Goal: Information Seeking & Learning: Learn about a topic

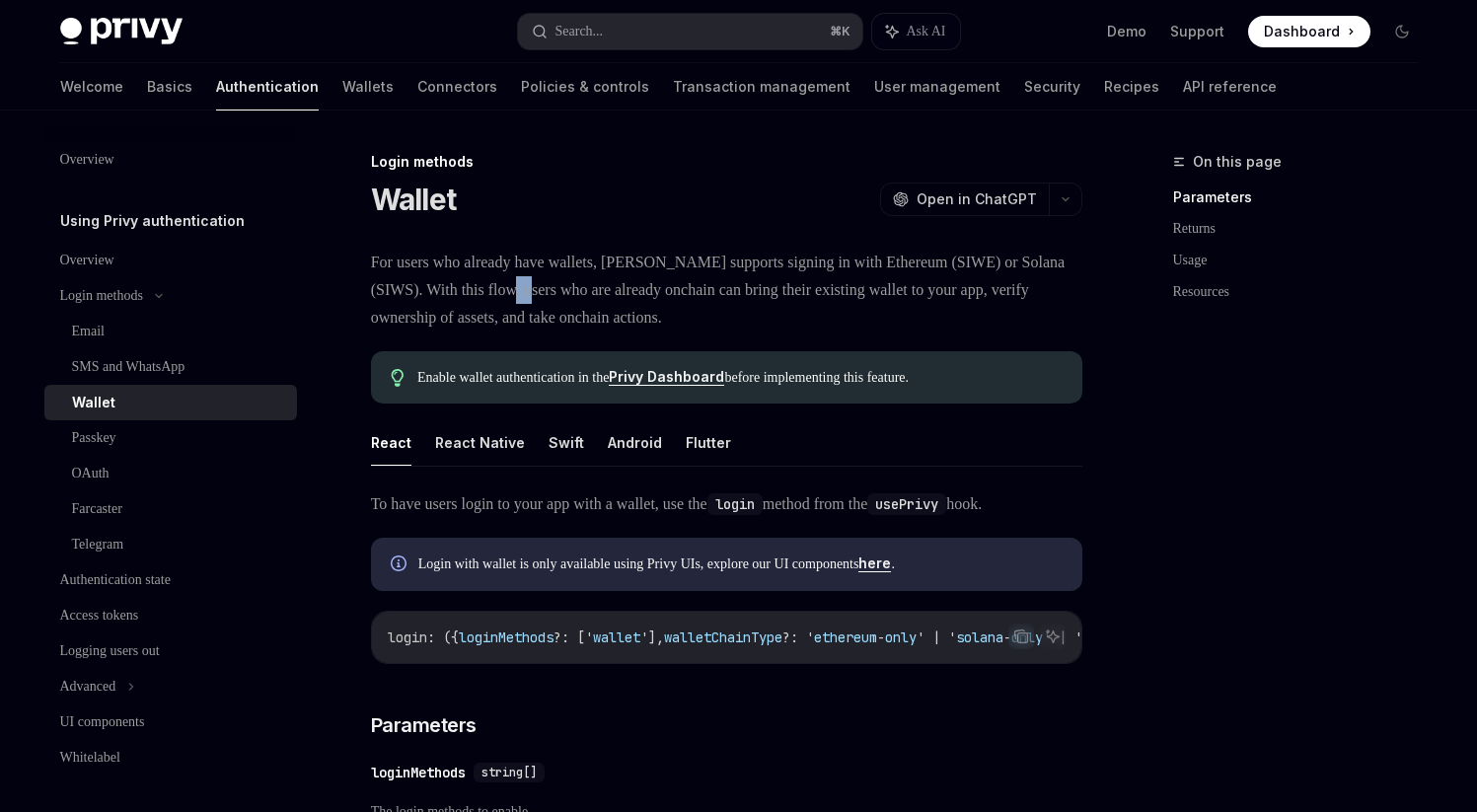
click at [583, 288] on span "For users who already have wallets, [PERSON_NAME] supports signing in with Ethe…" at bounding box center [727, 290] width 711 height 83
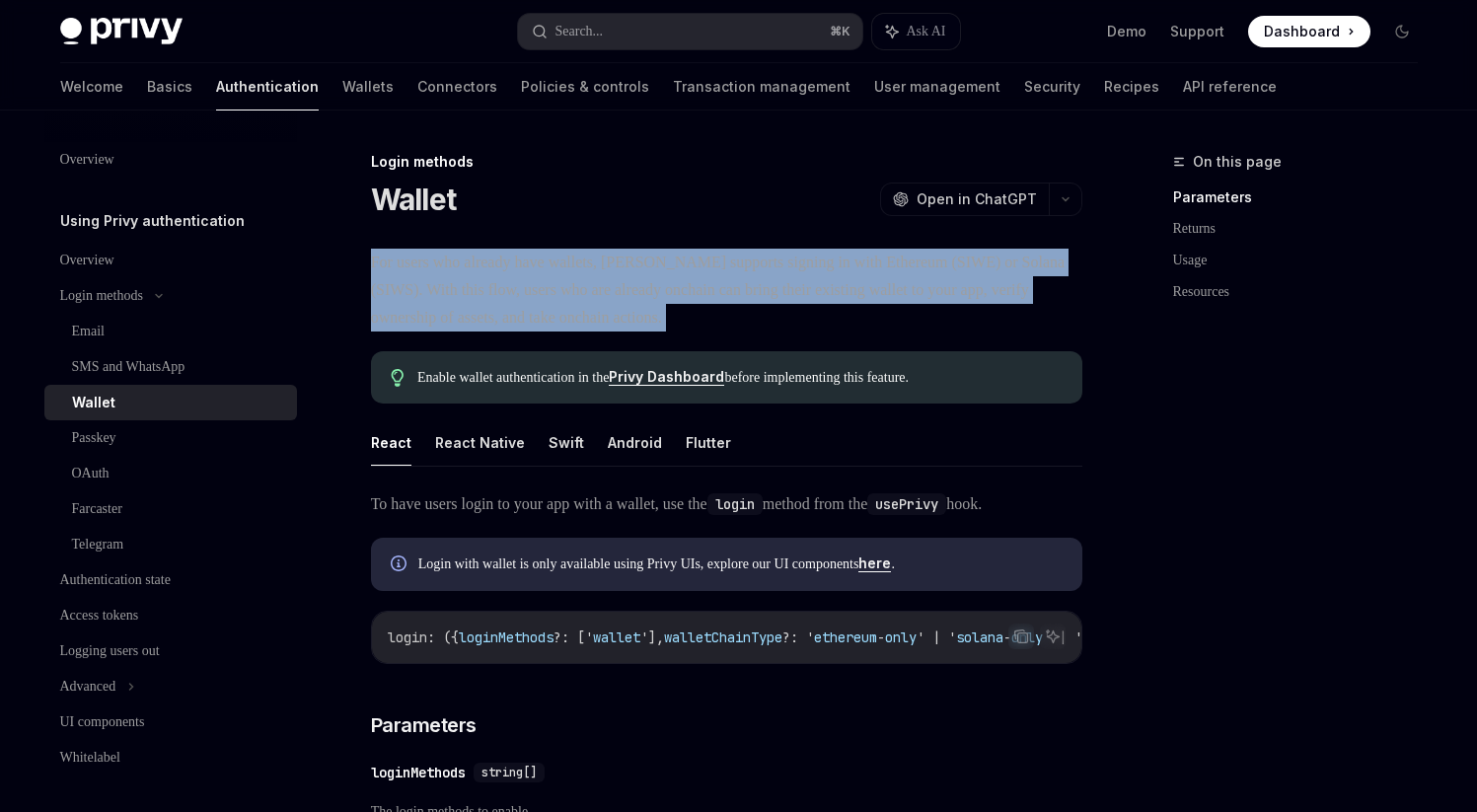
drag, startPoint x: 0, startPoint y: 0, endPoint x: 674, endPoint y: 290, distance: 733.7
click at [584, 288] on span "For users who already have wallets, [PERSON_NAME] supports signing in with Ethe…" at bounding box center [727, 290] width 711 height 83
click at [711, 289] on span "For users who already have wallets, [PERSON_NAME] supports signing in with Ethe…" at bounding box center [727, 290] width 711 height 83
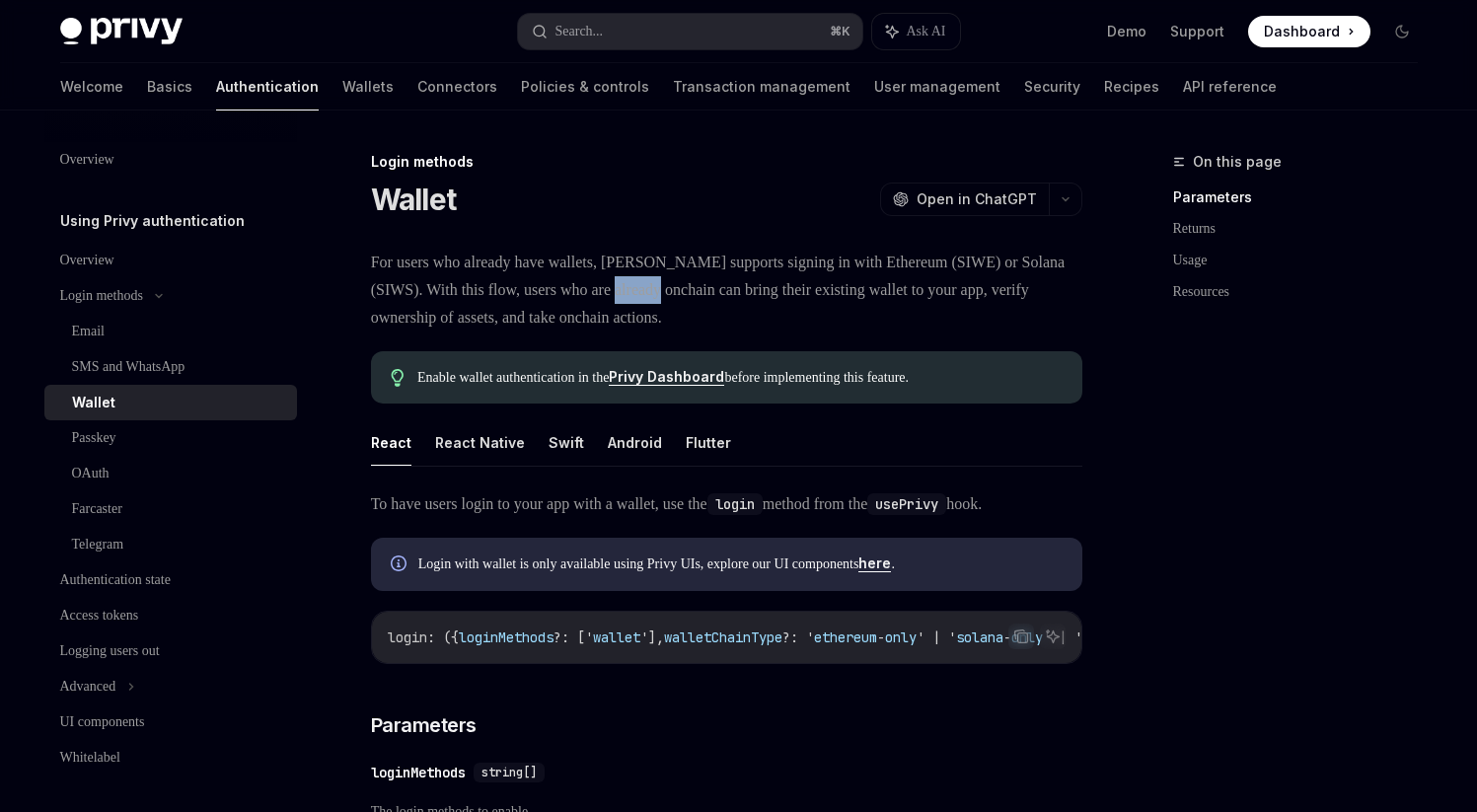
click at [711, 289] on span "For users who already have wallets, [PERSON_NAME] supports signing in with Ethe…" at bounding box center [727, 290] width 711 height 83
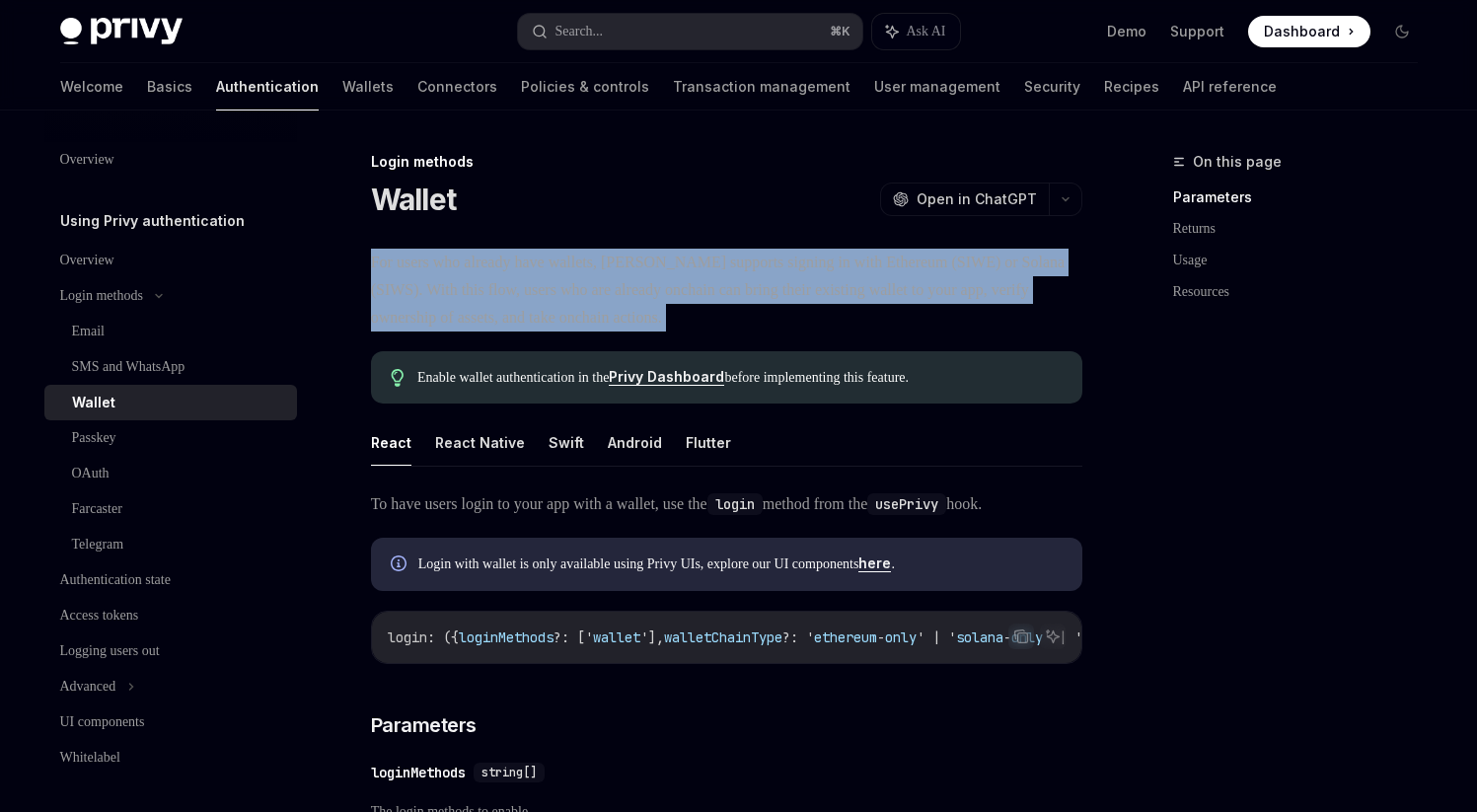
click at [711, 289] on span "For users who already have wallets, [PERSON_NAME] supports signing in with Ethe…" at bounding box center [727, 290] width 711 height 83
click at [640, 274] on span "For users who already have wallets, [PERSON_NAME] supports signing in with Ethe…" at bounding box center [727, 290] width 711 height 83
drag, startPoint x: 640, startPoint y: 274, endPoint x: 854, endPoint y: 320, distance: 218.9
click at [854, 320] on span "For users who already have wallets, [PERSON_NAME] supports signing in with Ethe…" at bounding box center [727, 290] width 711 height 83
click at [853, 320] on span "For users who already have wallets, [PERSON_NAME] supports signing in with Ethe…" at bounding box center [727, 290] width 711 height 83
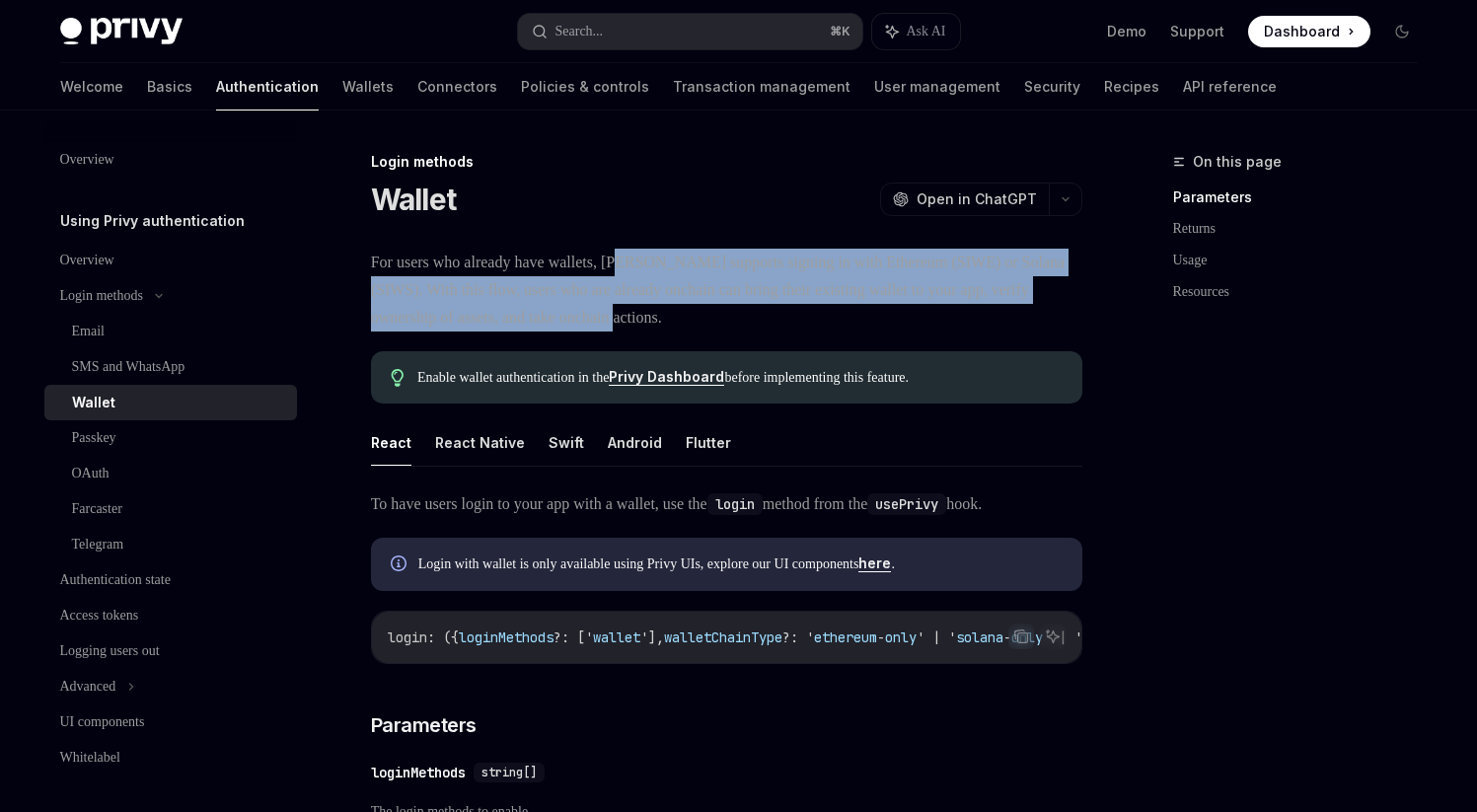
drag, startPoint x: 773, startPoint y: 308, endPoint x: 660, endPoint y: 259, distance: 123.2
click at [660, 259] on span "For users who already have wallets, [PERSON_NAME] supports signing in with Ethe…" at bounding box center [727, 290] width 711 height 83
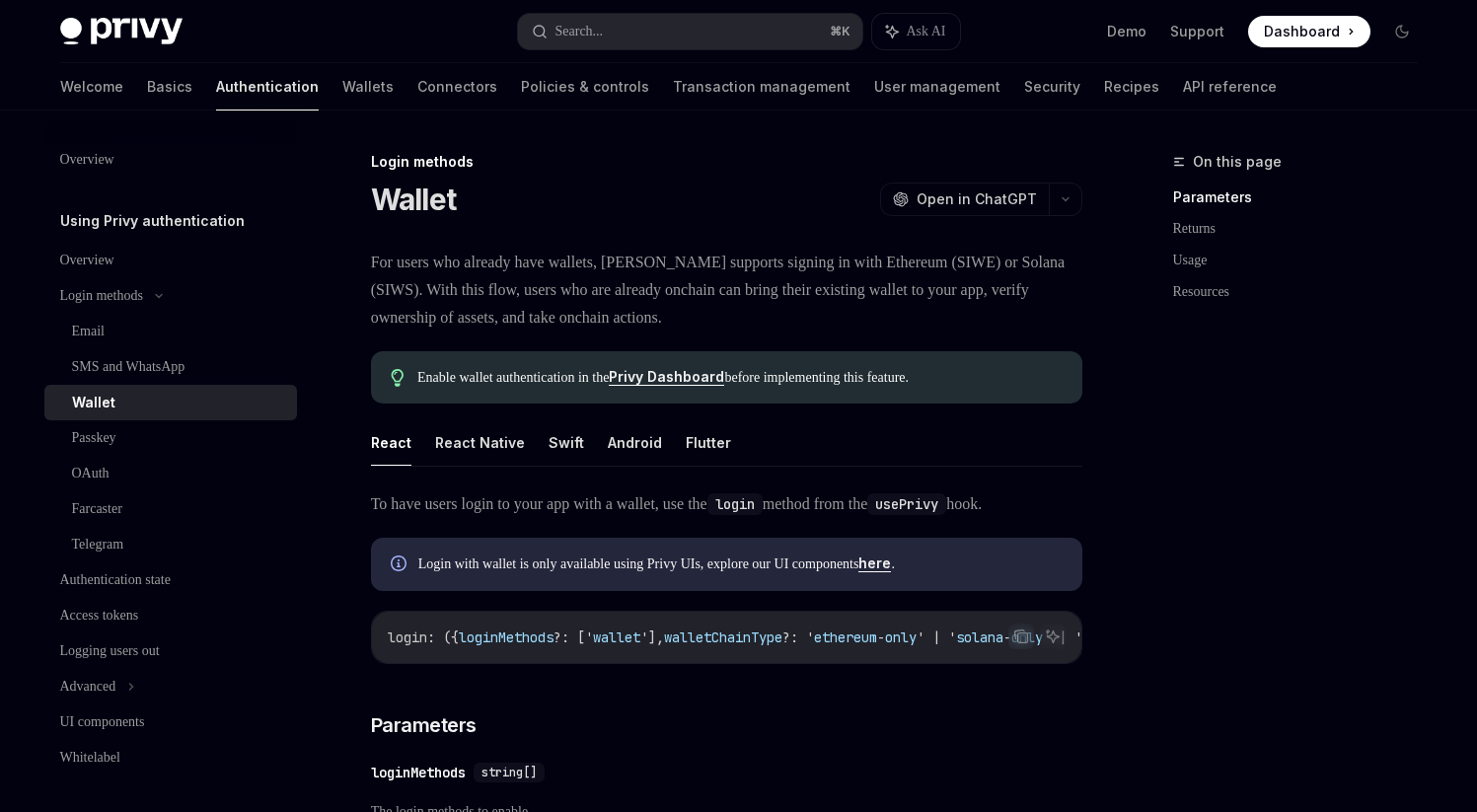
drag, startPoint x: 660, startPoint y: 259, endPoint x: 665, endPoint y: 279, distance: 20.6
click at [659, 259] on span "For users who already have wallets, [PERSON_NAME] supports signing in with Ethe…" at bounding box center [727, 290] width 711 height 83
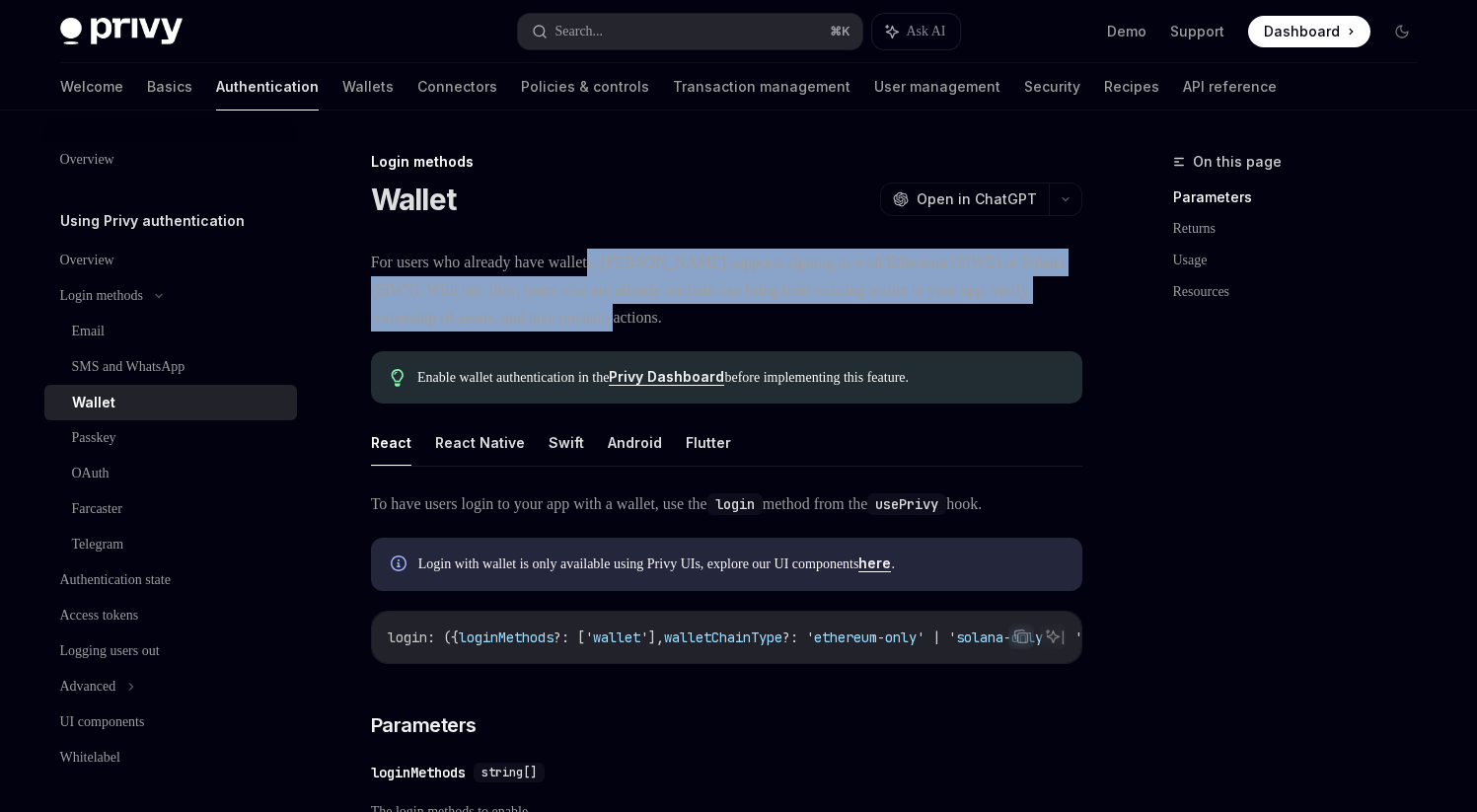
drag, startPoint x: 665, startPoint y: 279, endPoint x: 891, endPoint y: 322, distance: 230.1
click at [892, 322] on span "For users who already have wallets, [PERSON_NAME] supports signing in with Ethe…" at bounding box center [727, 290] width 711 height 83
click at [891, 322] on span "For users who already have wallets, [PERSON_NAME] supports signing in with Ethe…" at bounding box center [727, 290] width 711 height 83
drag, startPoint x: 694, startPoint y: 279, endPoint x: 671, endPoint y: 269, distance: 25.1
click at [671, 269] on span "For users who already have wallets, [PERSON_NAME] supports signing in with Ethe…" at bounding box center [727, 290] width 711 height 83
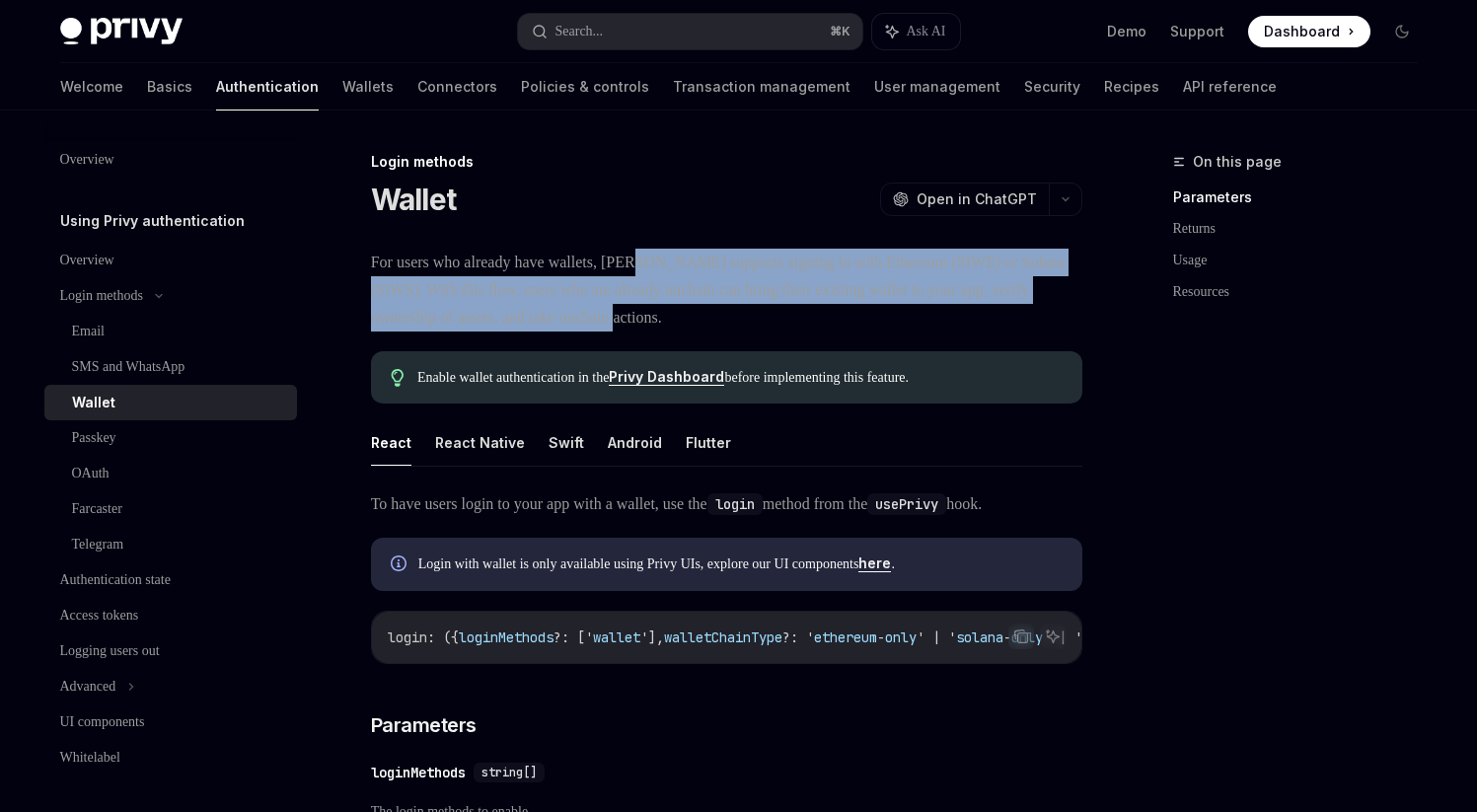
click at [671, 269] on span "For users who already have wallets, [PERSON_NAME] supports signing in with Ethe…" at bounding box center [727, 290] width 711 height 83
drag, startPoint x: 856, startPoint y: 316, endPoint x: 867, endPoint y: 317, distance: 11.0
click at [867, 317] on span "For users who already have wallets, [PERSON_NAME] supports signing in with Ethe…" at bounding box center [727, 290] width 711 height 83
click at [869, 317] on span "For users who already have wallets, [PERSON_NAME] supports signing in with Ethe…" at bounding box center [727, 290] width 711 height 83
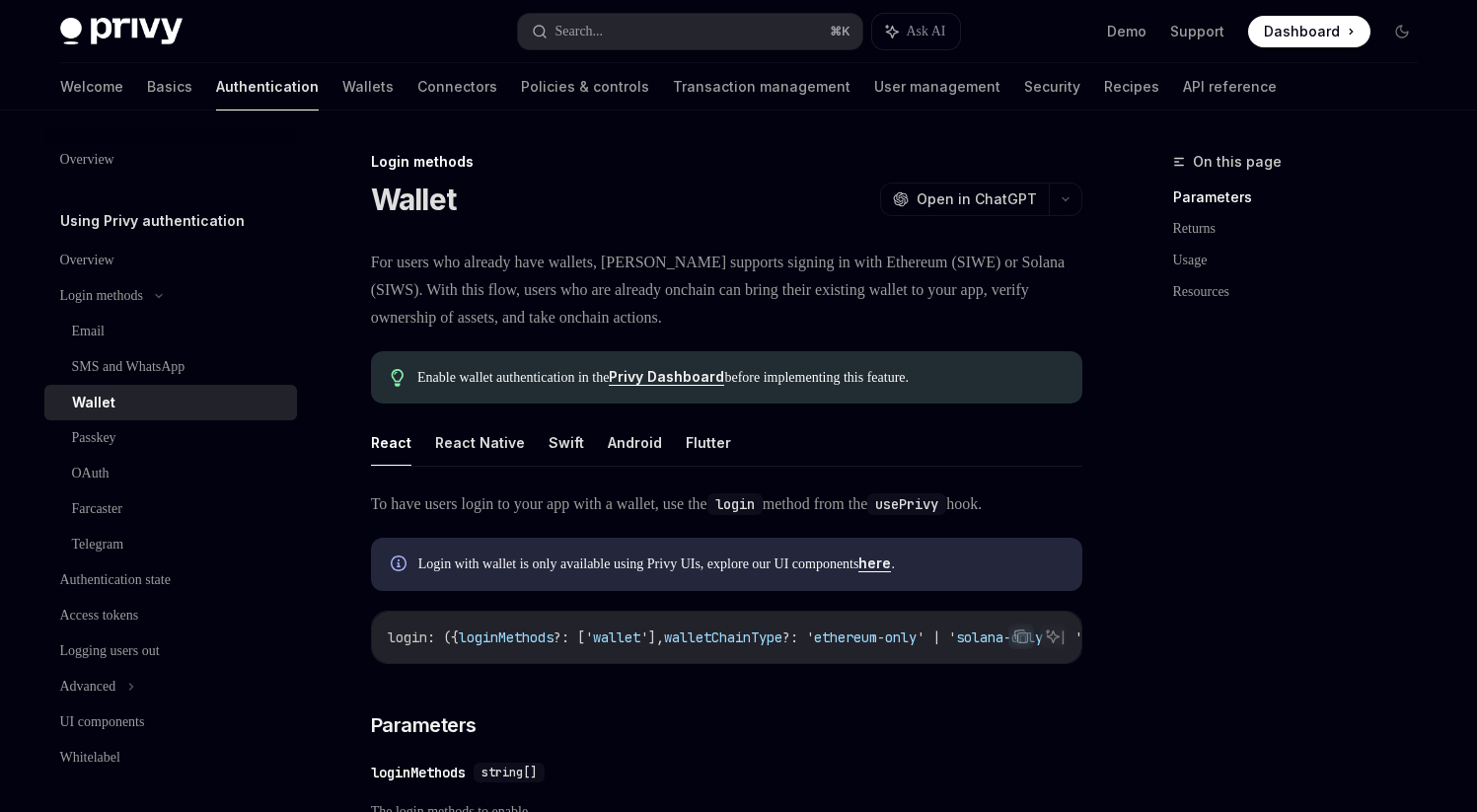
click at [573, 310] on span "For users who already have wallets, [PERSON_NAME] supports signing in with Ethe…" at bounding box center [727, 290] width 711 height 83
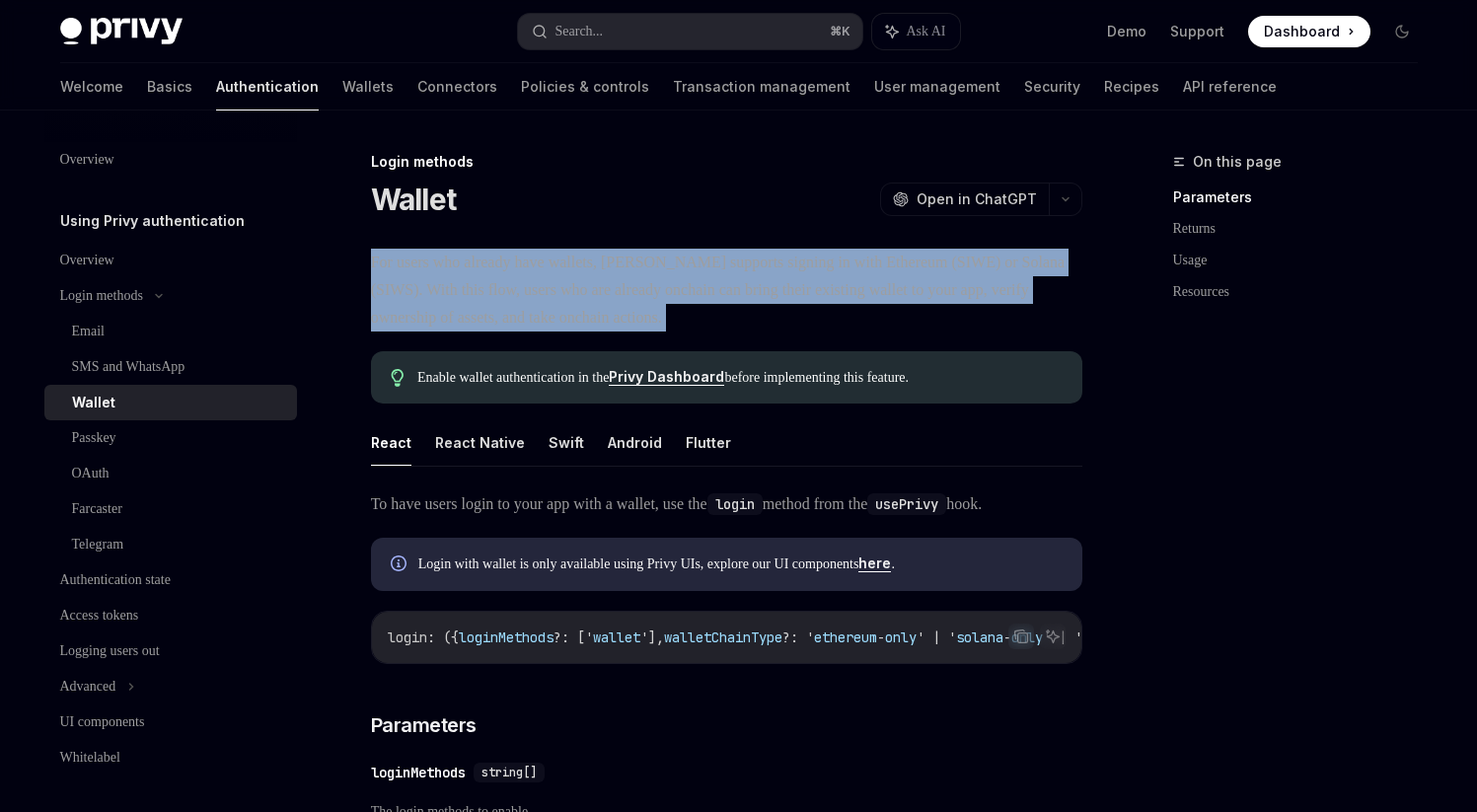
click at [573, 310] on span "For users who already have wallets, [PERSON_NAME] supports signing in with Ethe…" at bounding box center [727, 290] width 711 height 83
click at [660, 278] on span "For users who already have wallets, [PERSON_NAME] supports signing in with Ethe…" at bounding box center [727, 290] width 711 height 83
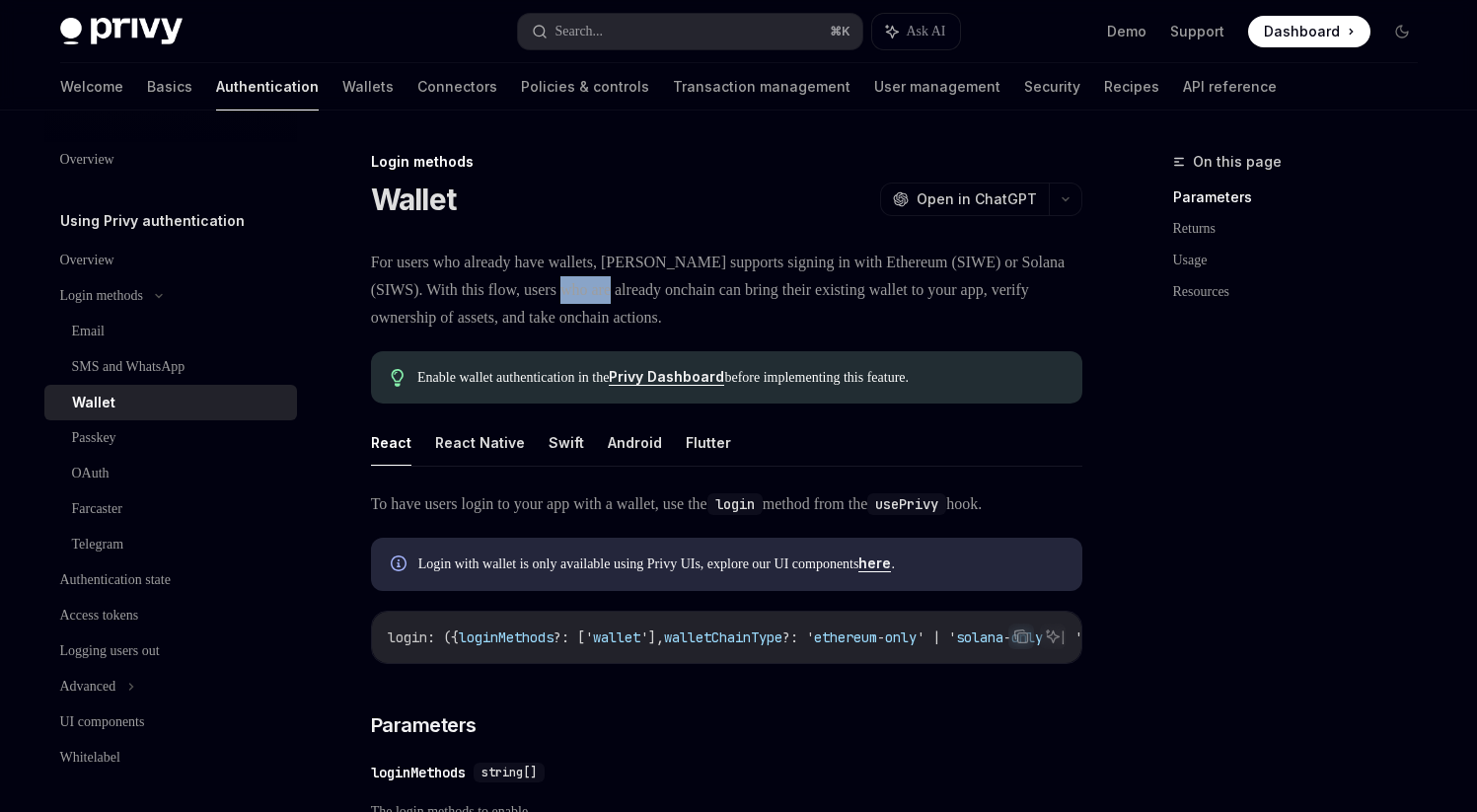
click at [660, 278] on span "For users who already have wallets, [PERSON_NAME] supports signing in with Ethe…" at bounding box center [727, 290] width 711 height 83
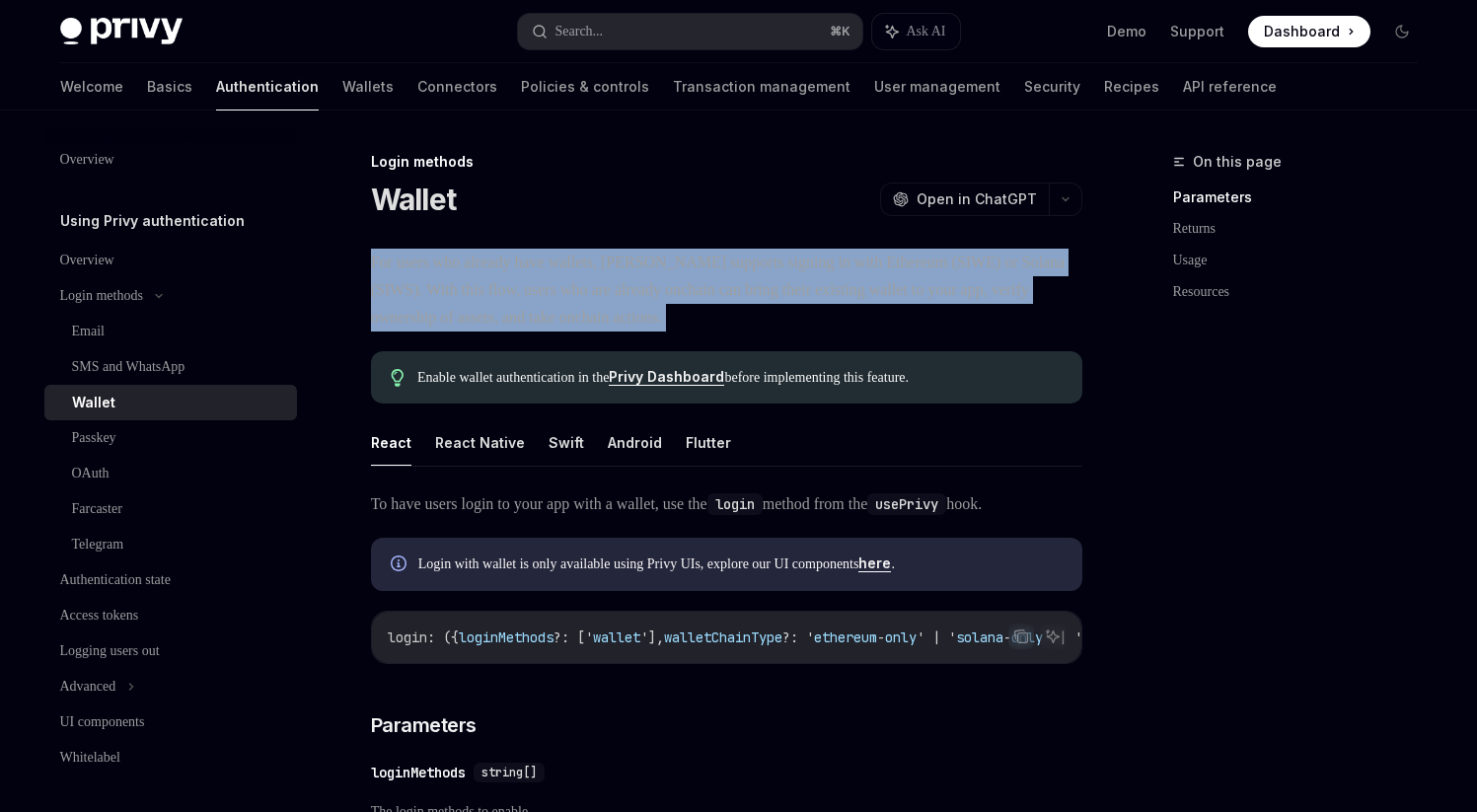
click at [660, 278] on span "For users who already have wallets, [PERSON_NAME] supports signing in with Ethe…" at bounding box center [727, 290] width 711 height 83
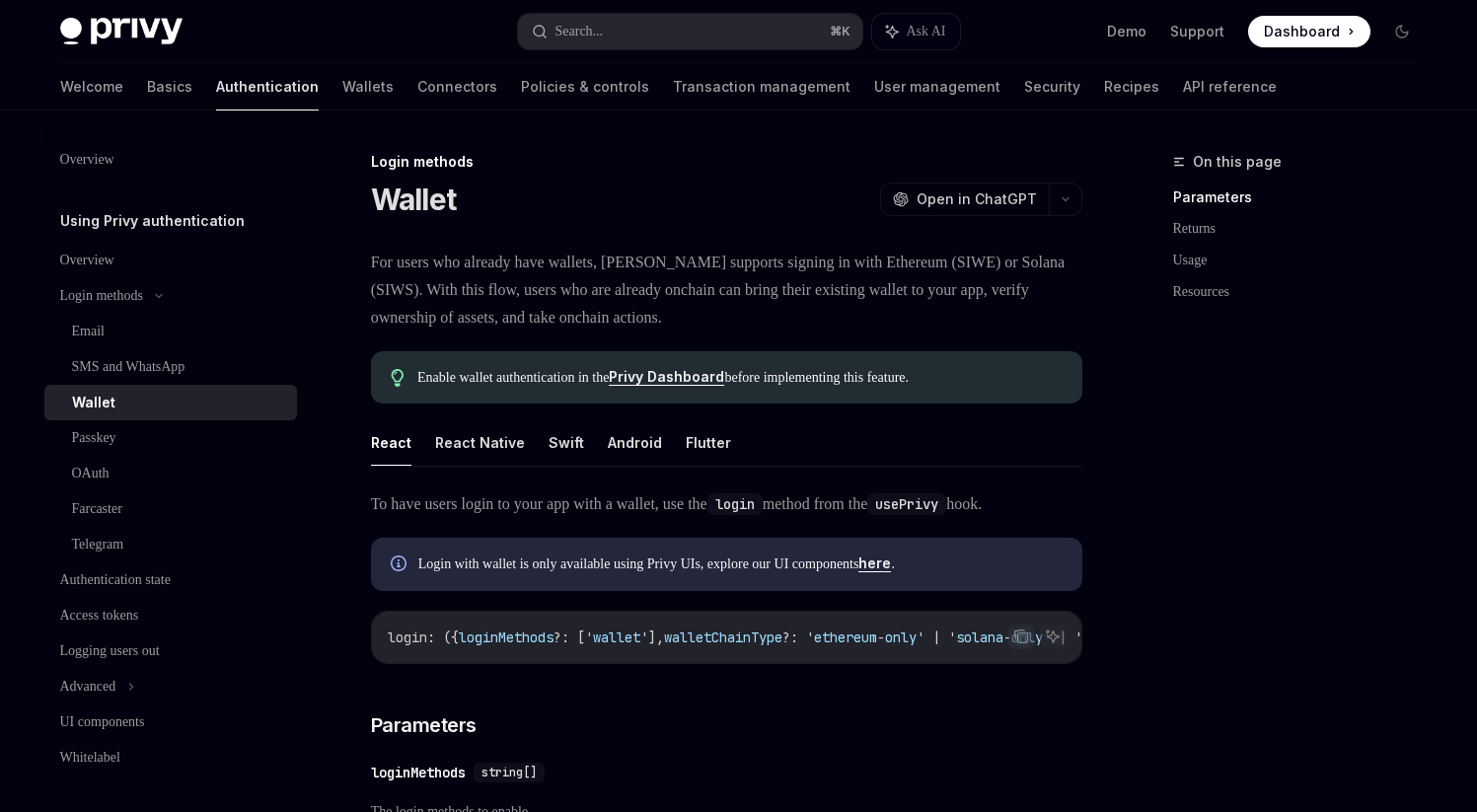
click at [752, 284] on span "For users who already have wallets, [PERSON_NAME] supports signing in with Ethe…" at bounding box center [727, 290] width 711 height 83
click at [668, 292] on span "For users who already have wallets, [PERSON_NAME] supports signing in with Ethe…" at bounding box center [727, 290] width 711 height 83
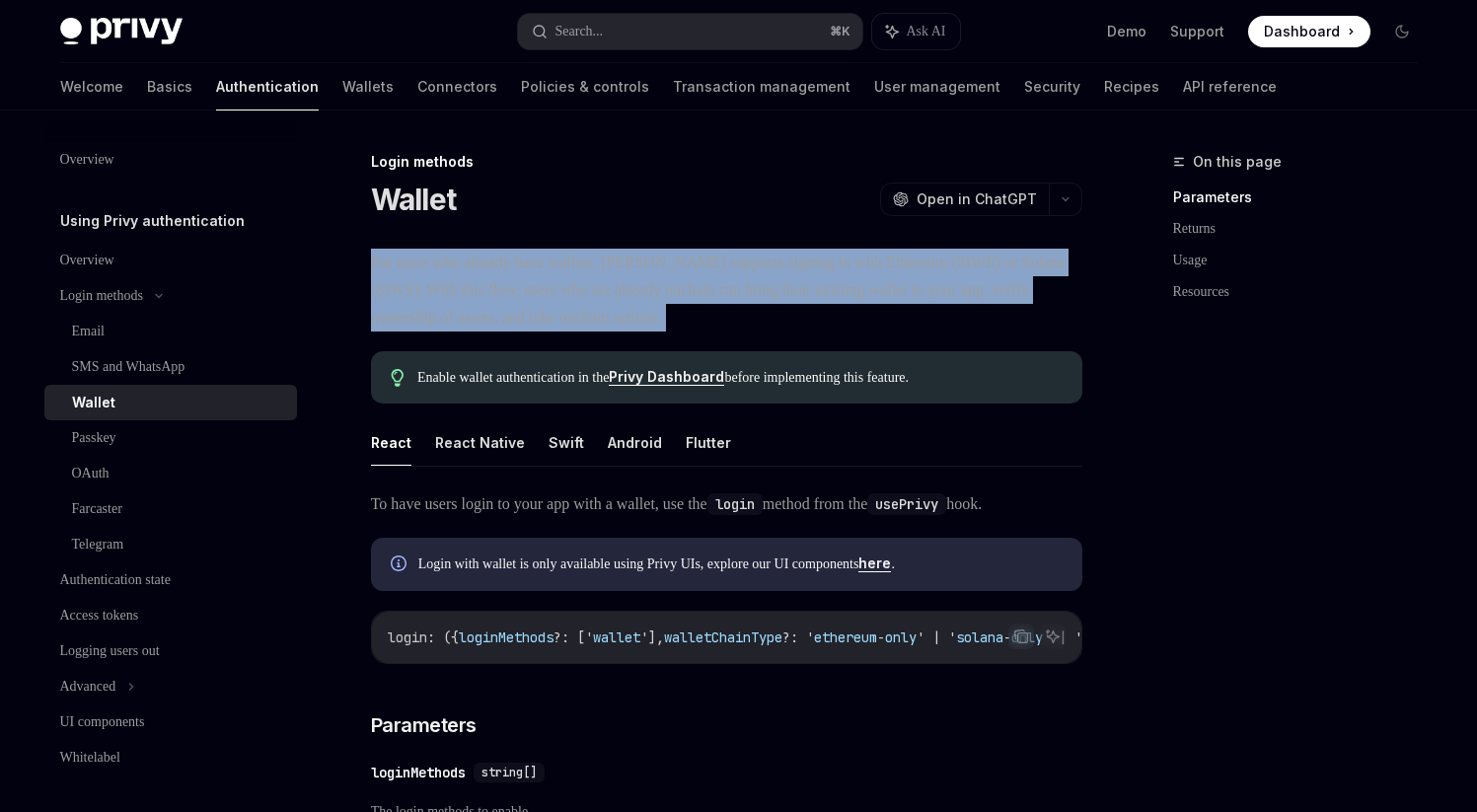
click at [668, 292] on span "For users who already have wallets, [PERSON_NAME] supports signing in with Ethe…" at bounding box center [727, 290] width 711 height 83
click at [783, 289] on span "For users who already have wallets, [PERSON_NAME] supports signing in with Ethe…" at bounding box center [727, 290] width 711 height 83
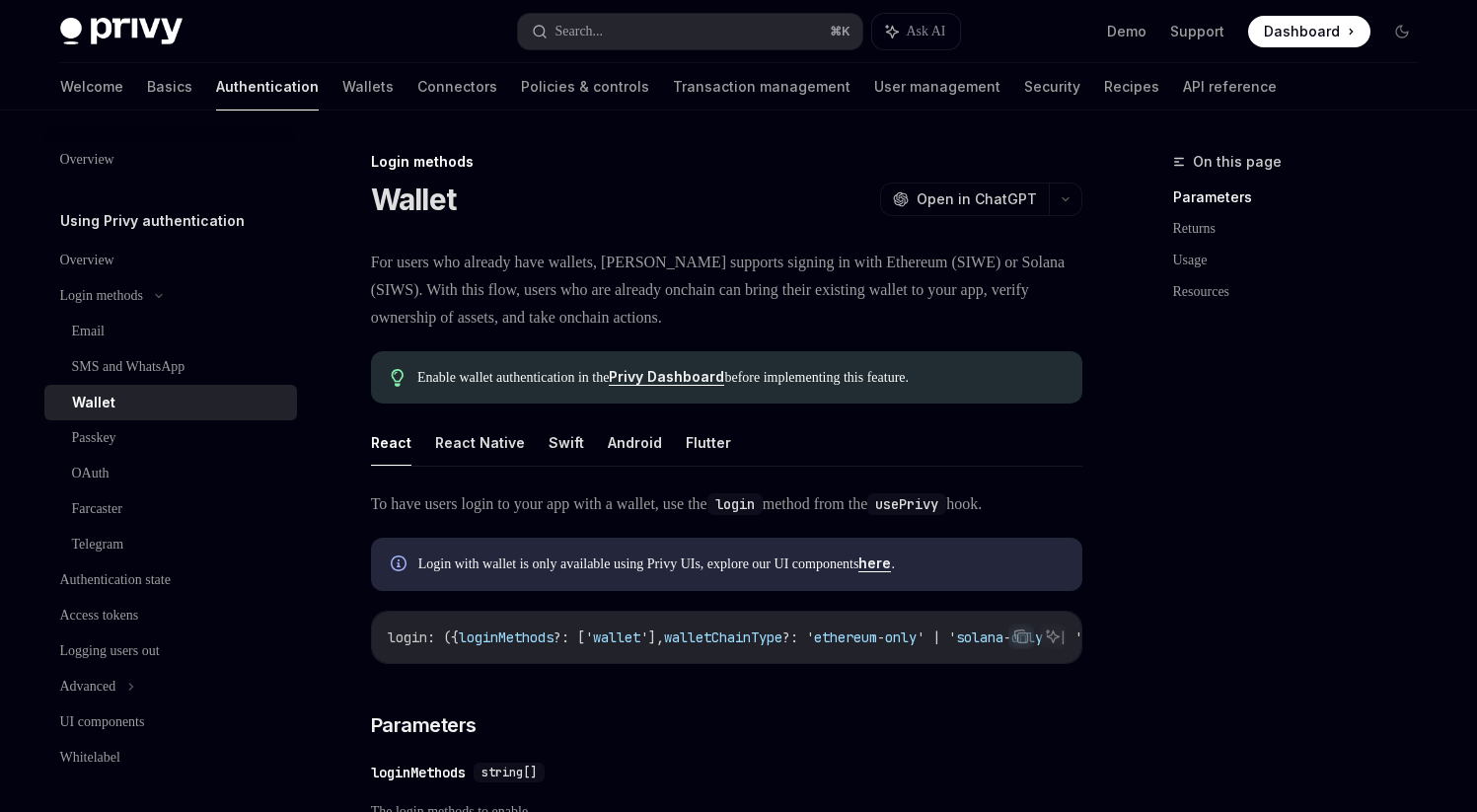
click at [1330, 34] on span "Dashboard" at bounding box center [1302, 32] width 76 height 20
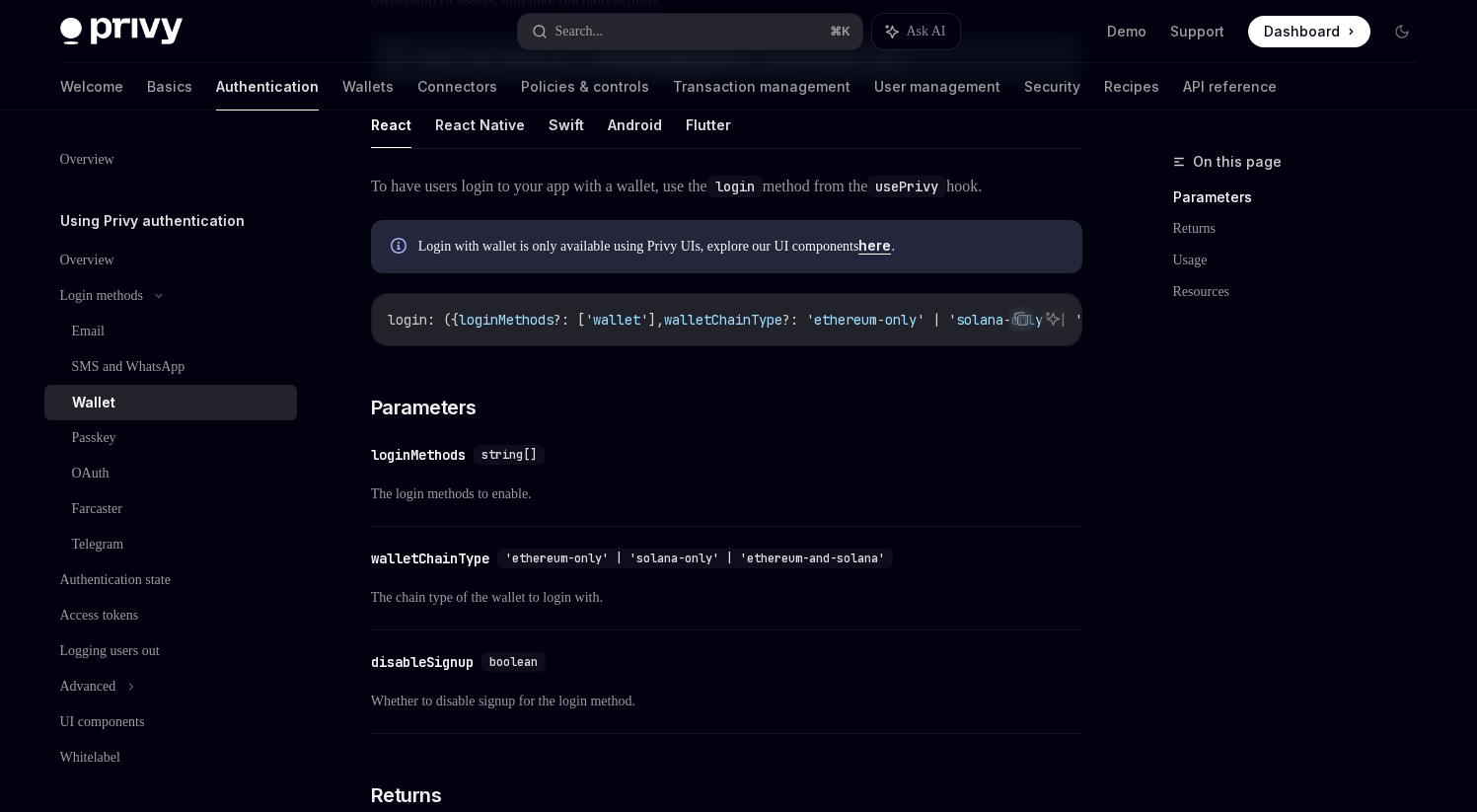
scroll to position [293, 0]
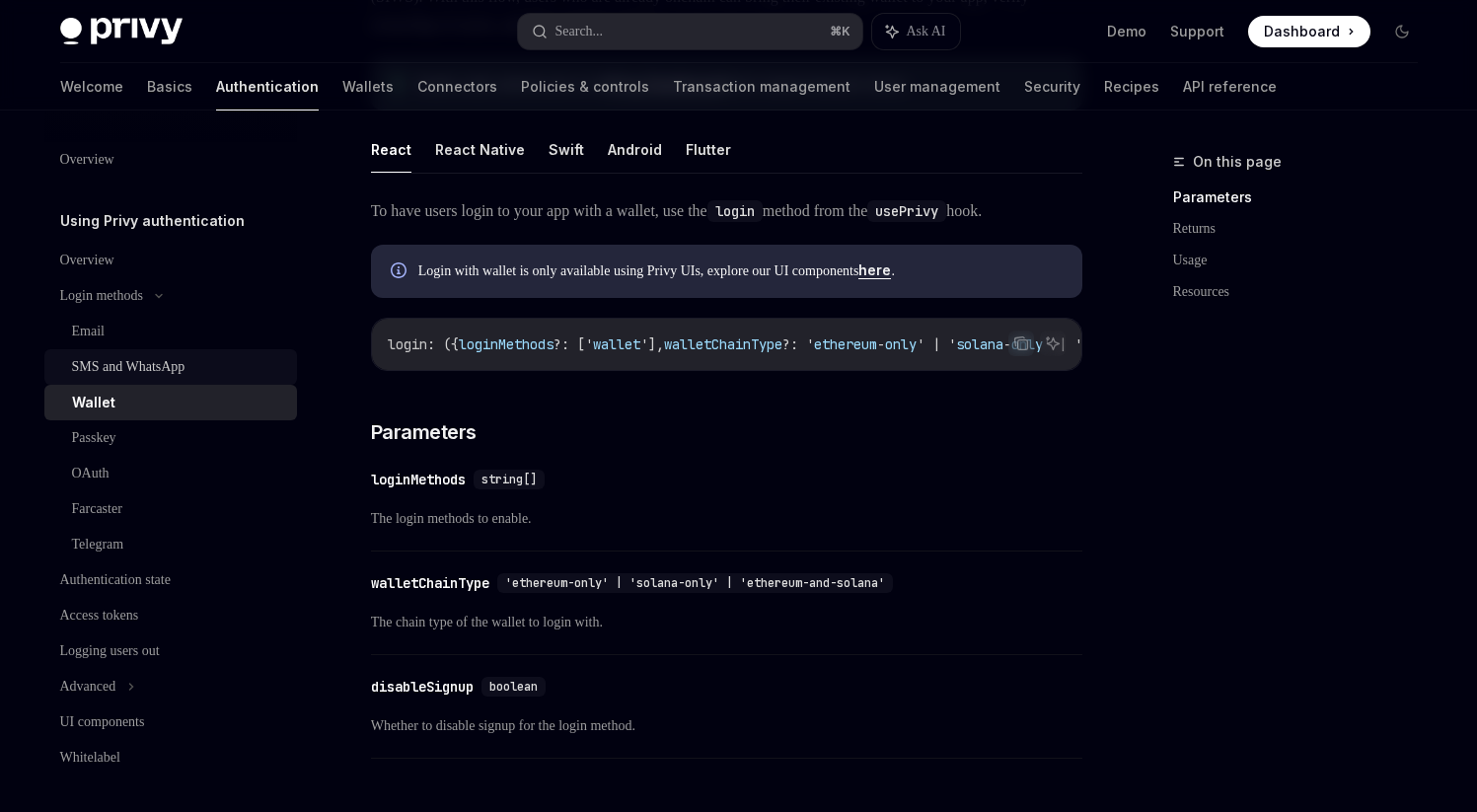
click at [153, 357] on div "SMS and WhatsApp" at bounding box center [128, 367] width 114 height 24
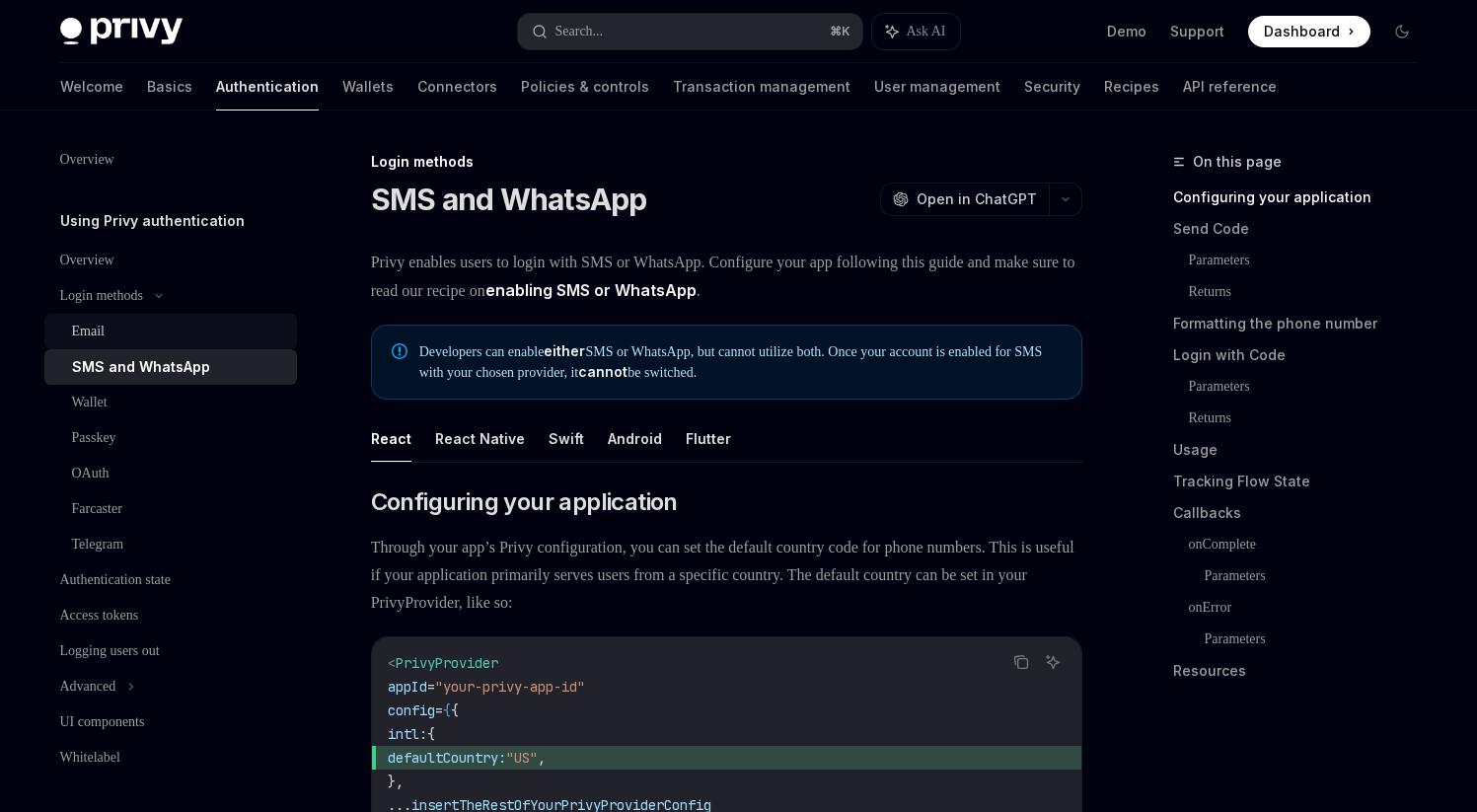
click at [129, 340] on div "Email" at bounding box center [179, 332] width 213 height 24
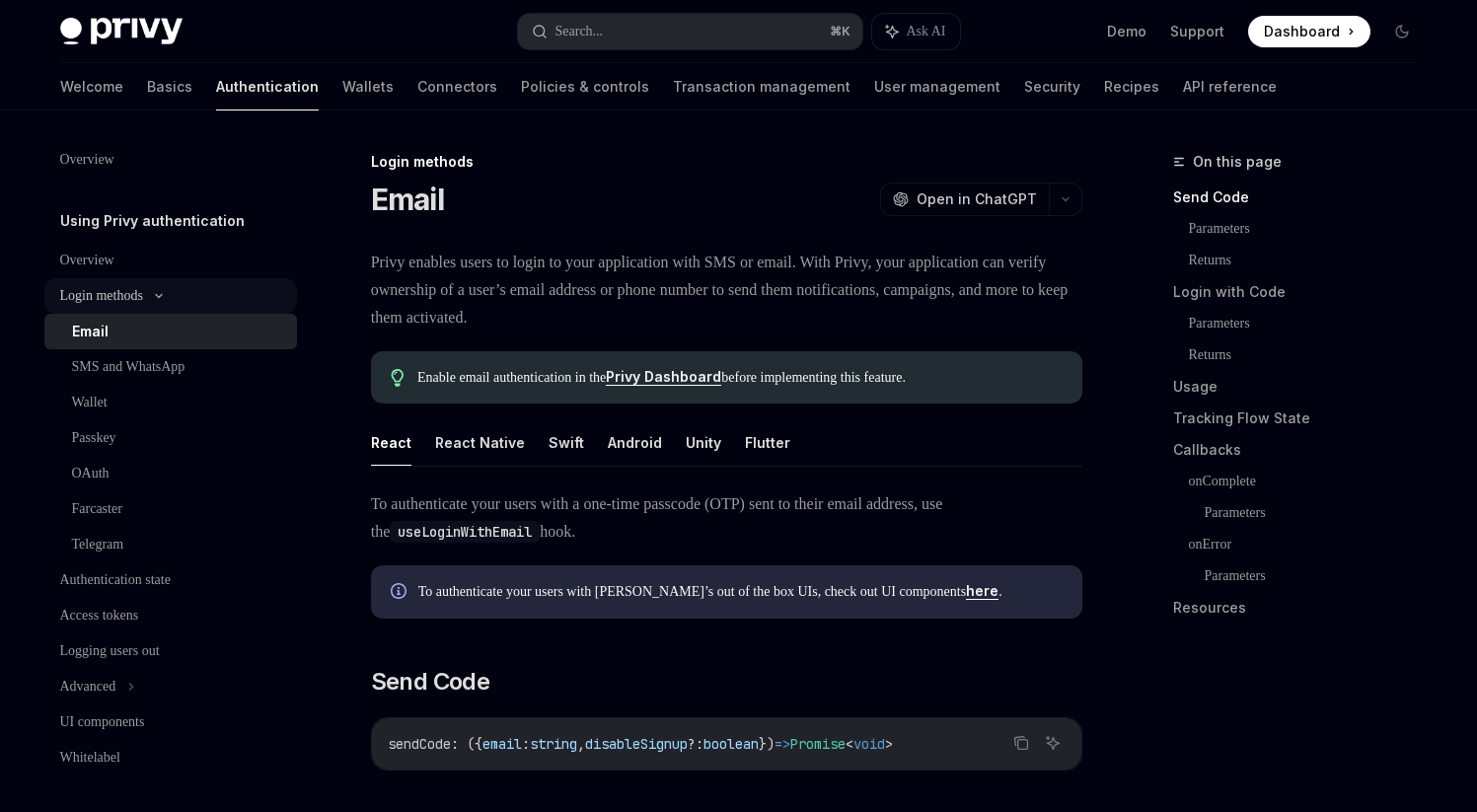
click at [146, 311] on div "Login methods" at bounding box center [171, 296] width 253 height 36
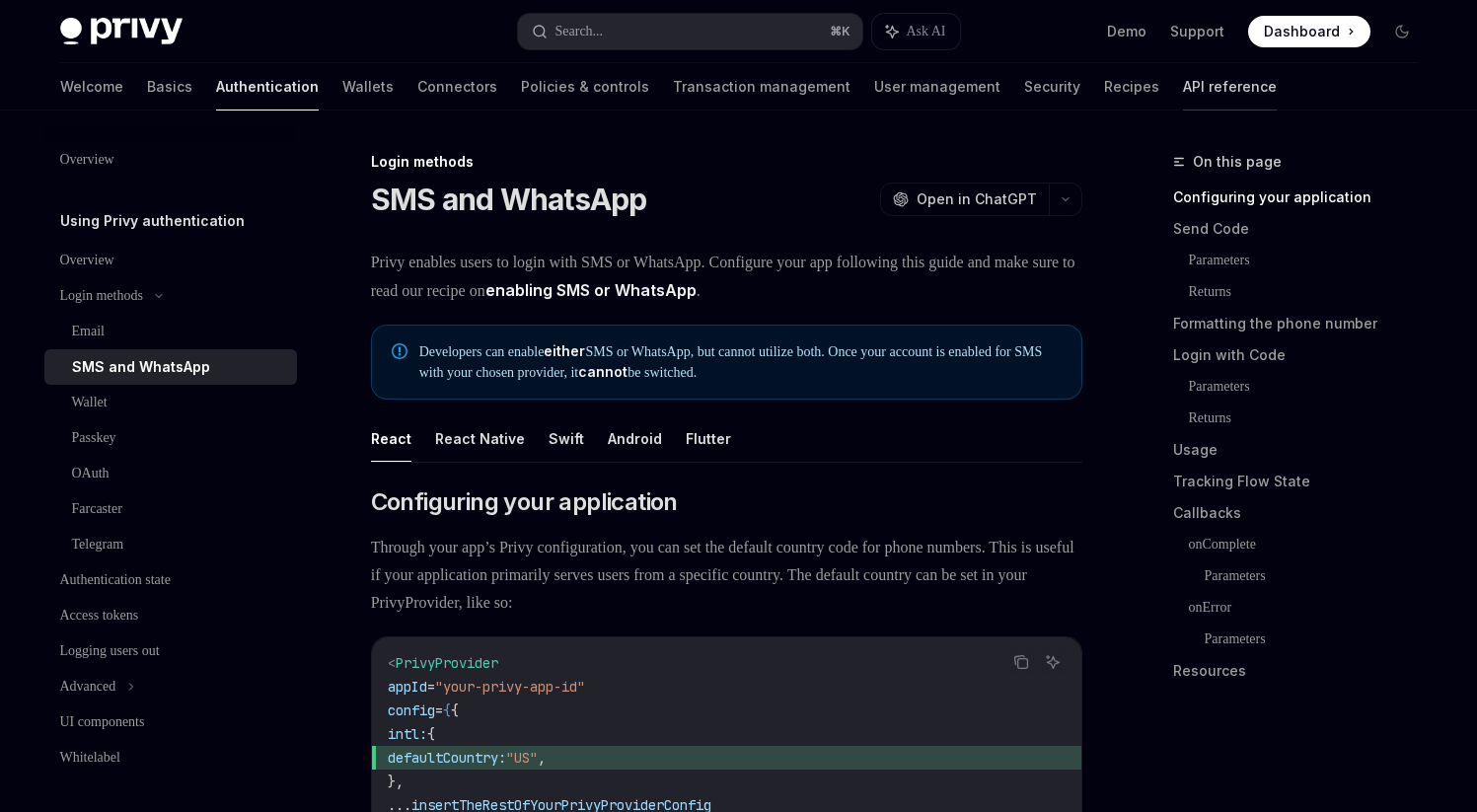
type textarea "*"
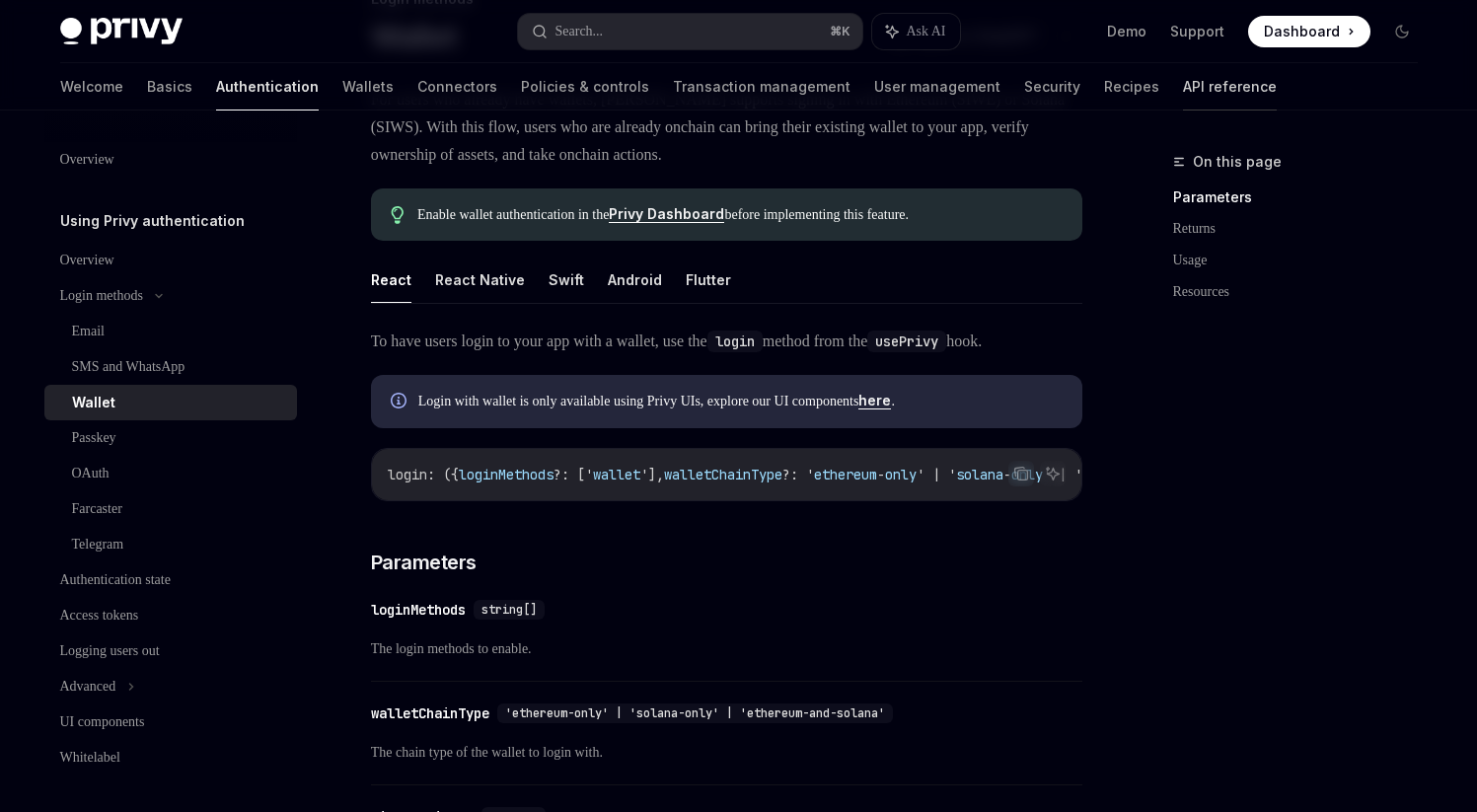
scroll to position [274, 0]
